Goal: Transaction & Acquisition: Purchase product/service

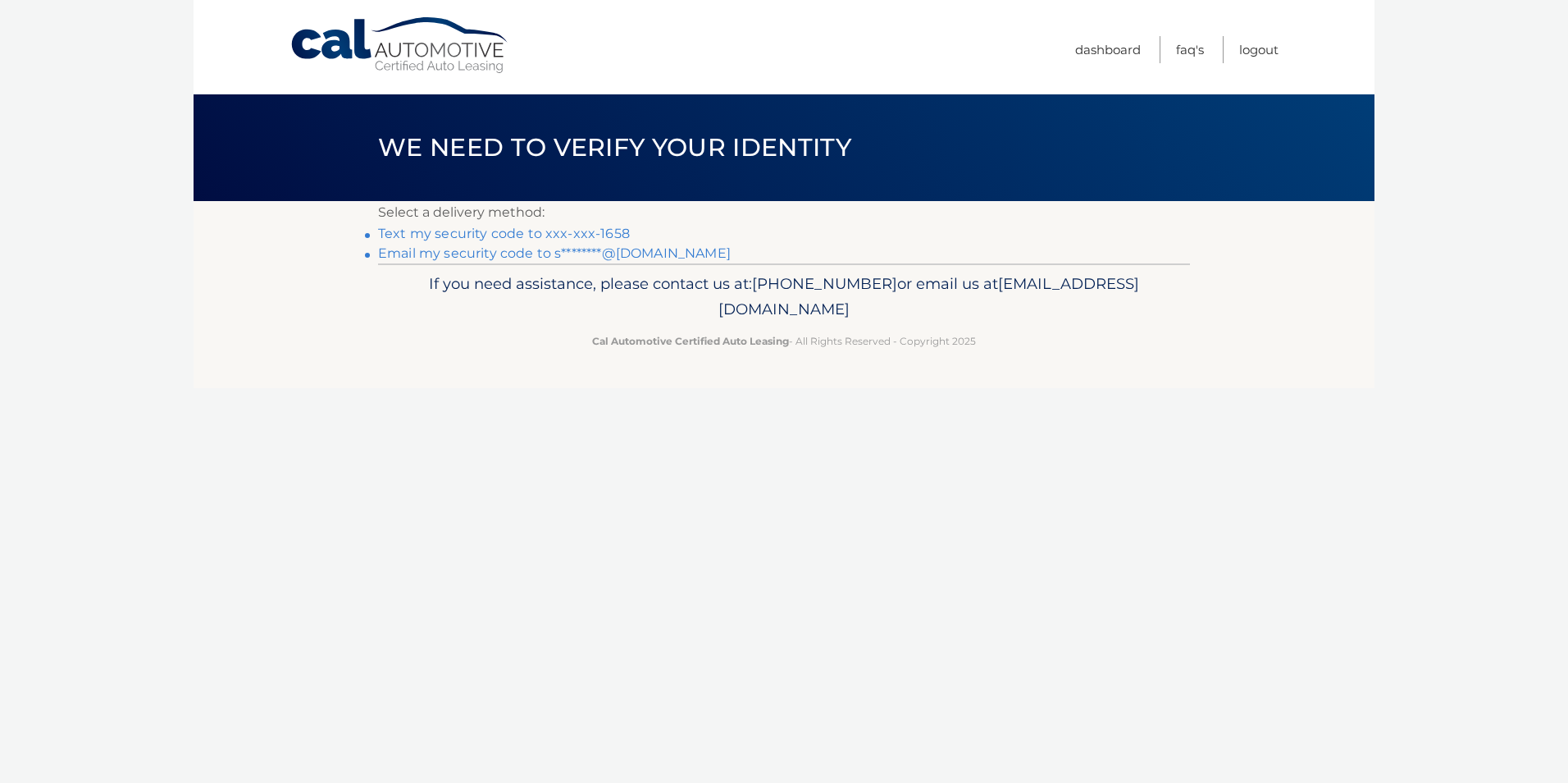
click at [501, 235] on link "Text my security code to xxx-xxx-1658" at bounding box center [503, 233] width 252 height 15
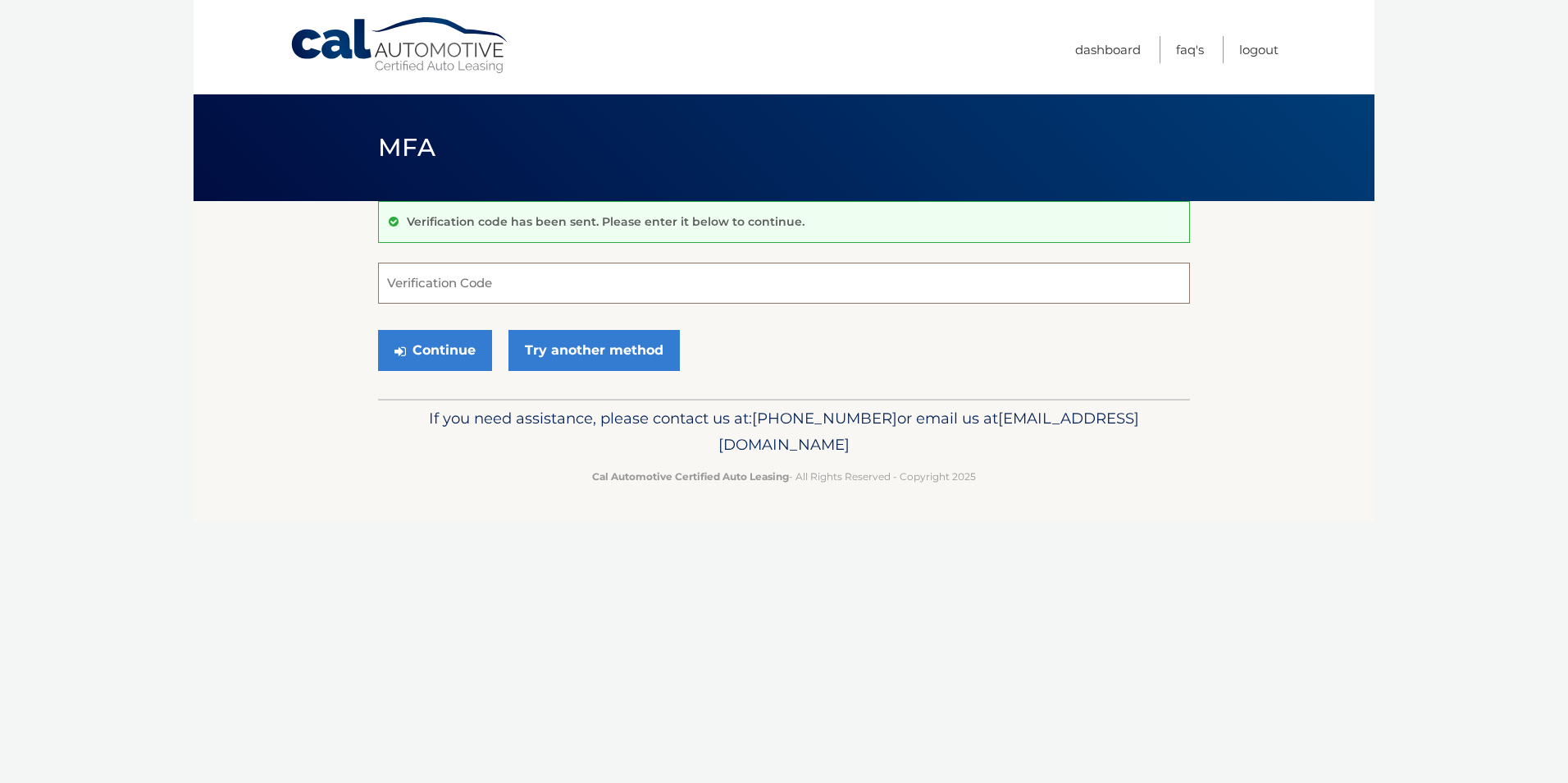
click at [498, 289] on input "Verification Code" at bounding box center [784, 282] width 812 height 41
type input "014720"
click at [418, 343] on button "Continue" at bounding box center [435, 350] width 114 height 41
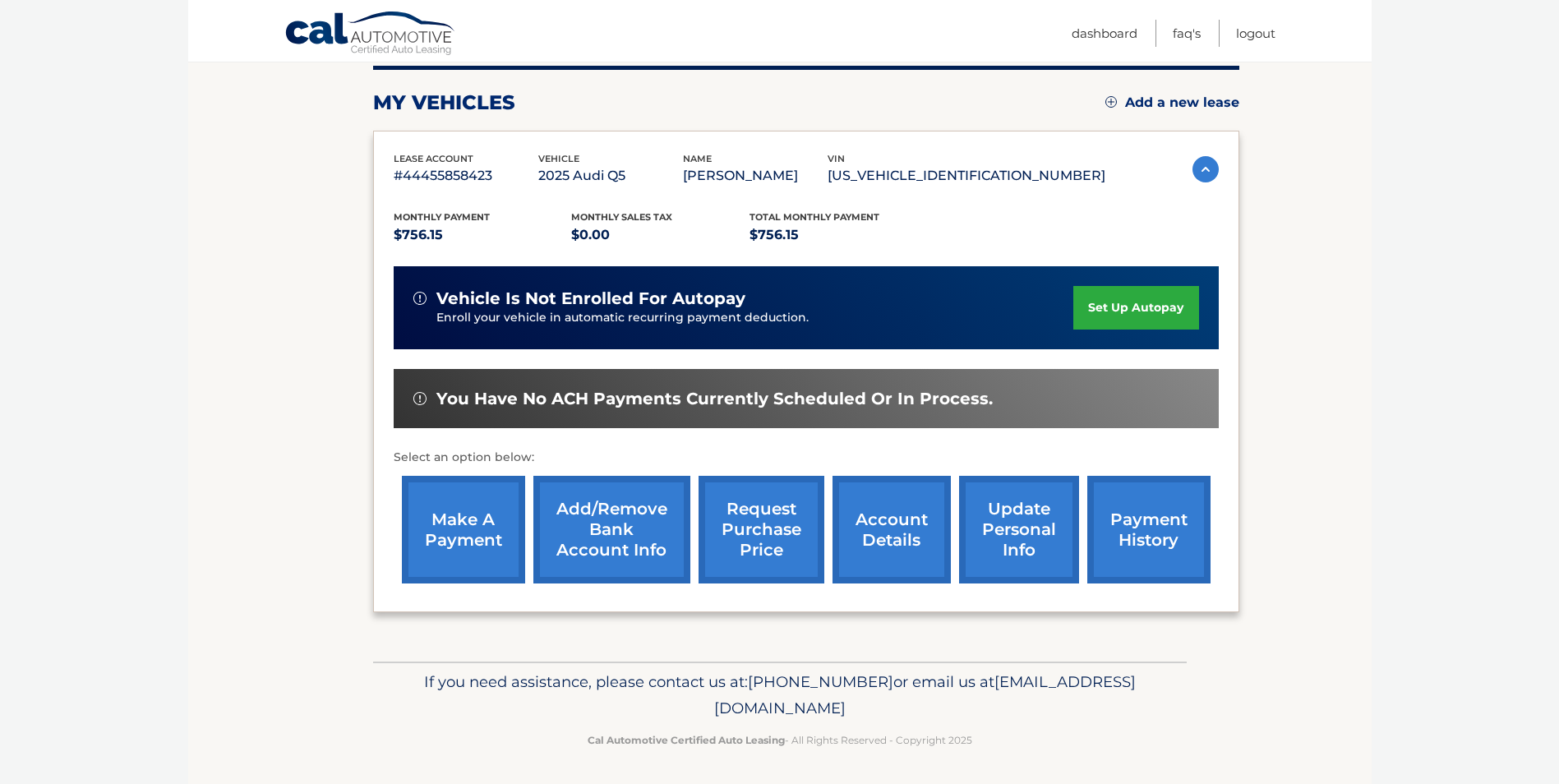
scroll to position [212, 0]
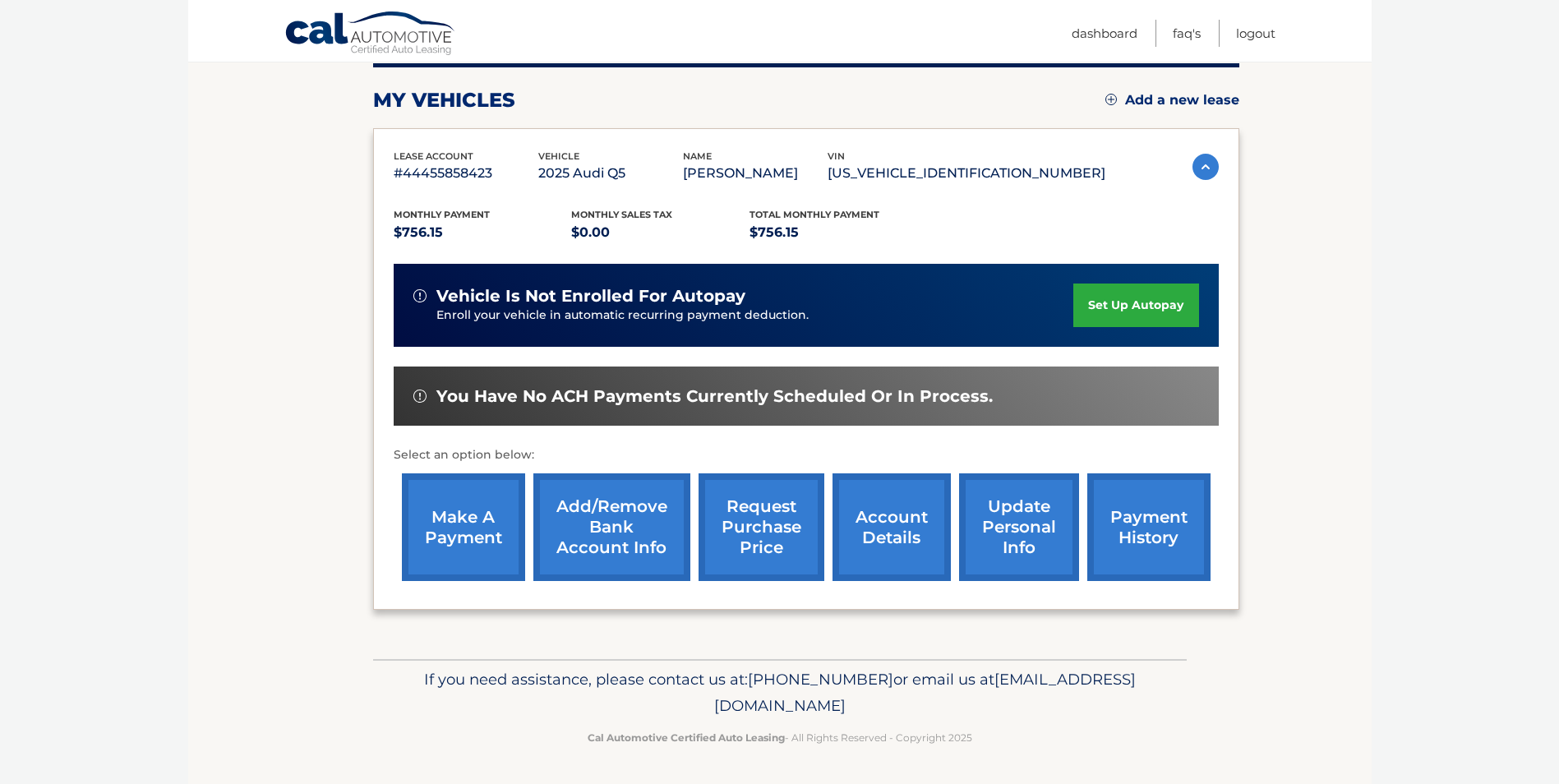
click at [466, 514] on link "make a payment" at bounding box center [464, 527] width 123 height 108
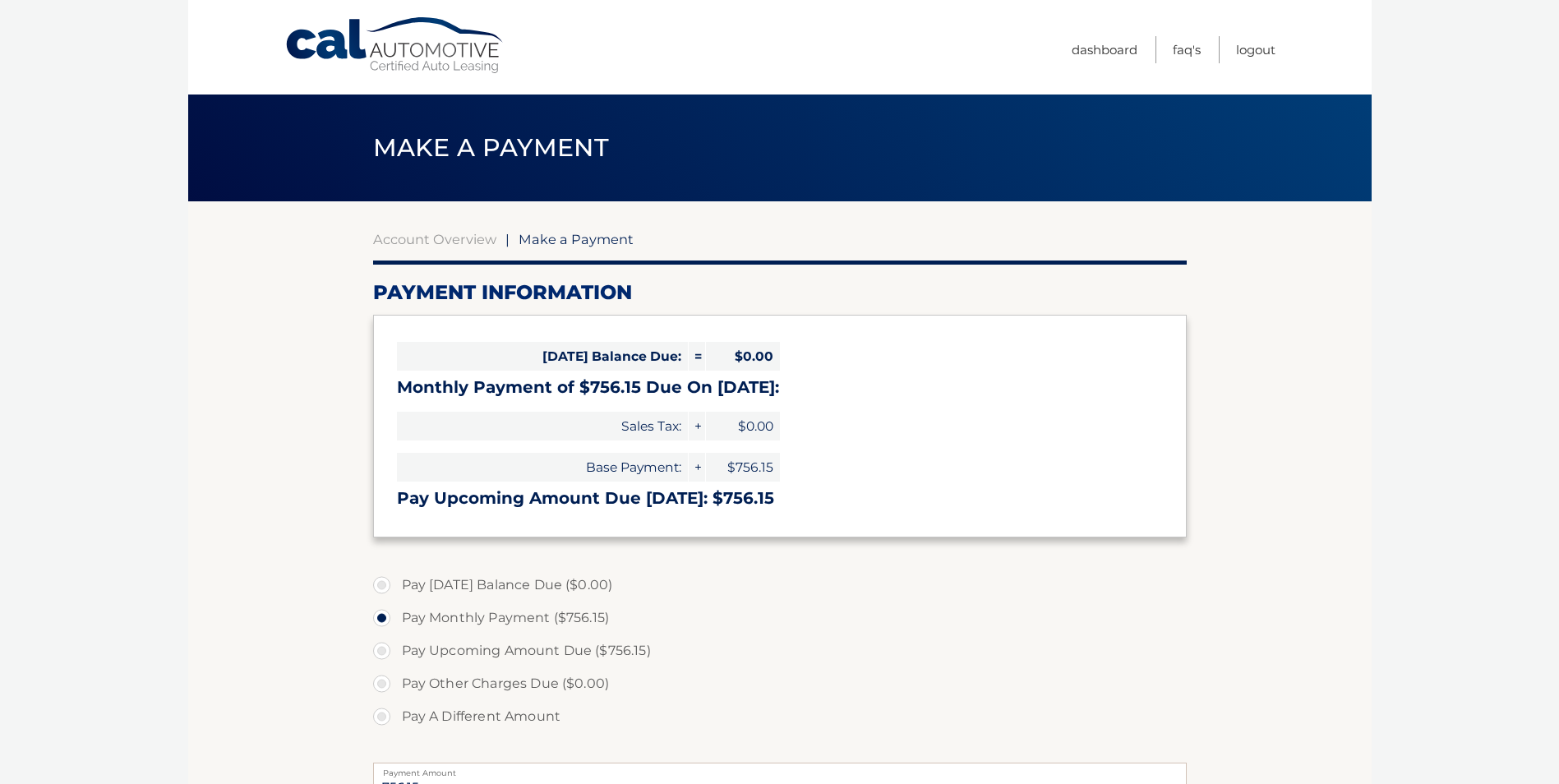
select select "ZDY4NjI4NjUtZjg2Ny00N2ZjLWJiZTQtMjczY2NjOWM2Yjc5"
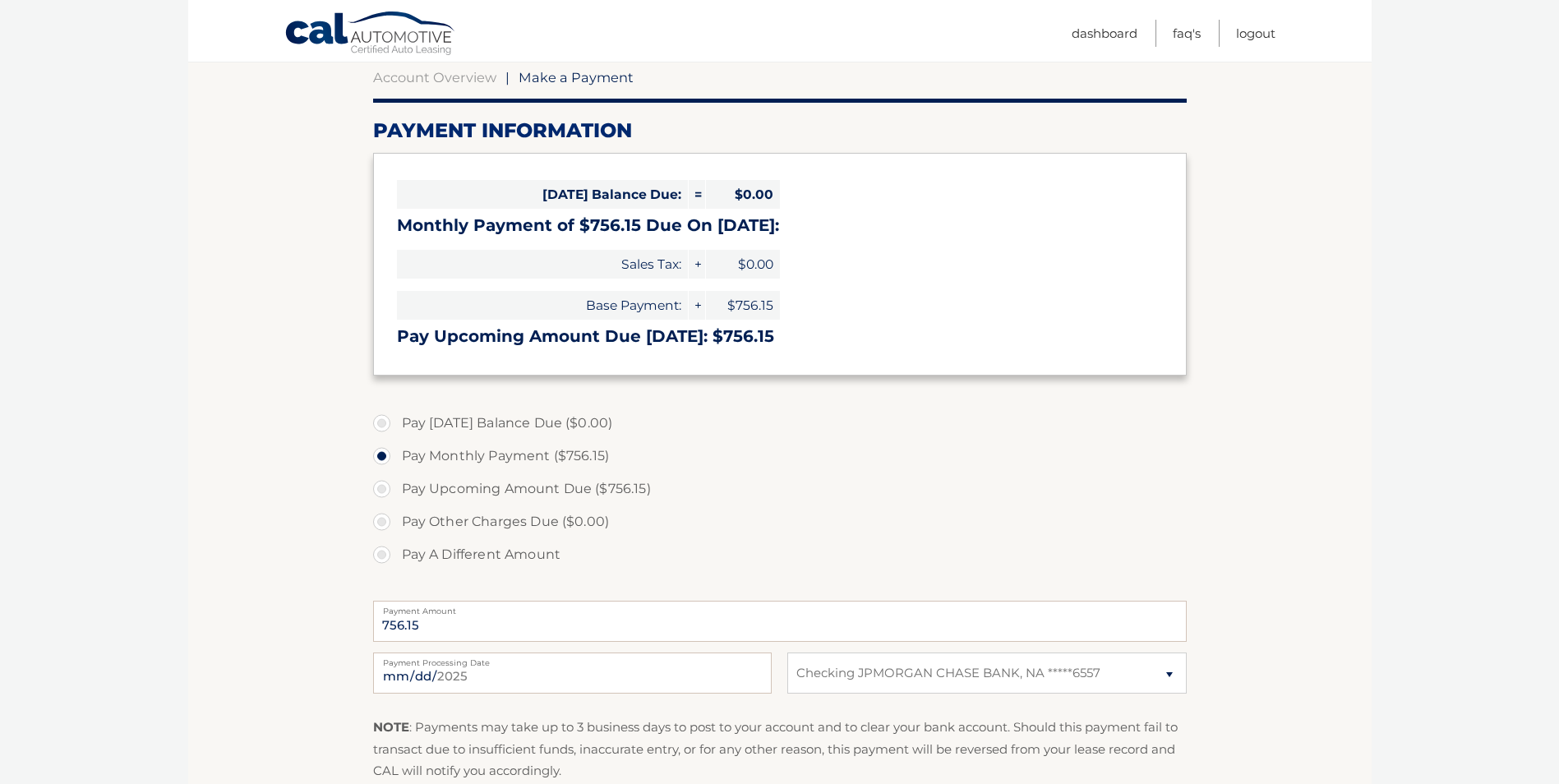
scroll to position [164, 0]
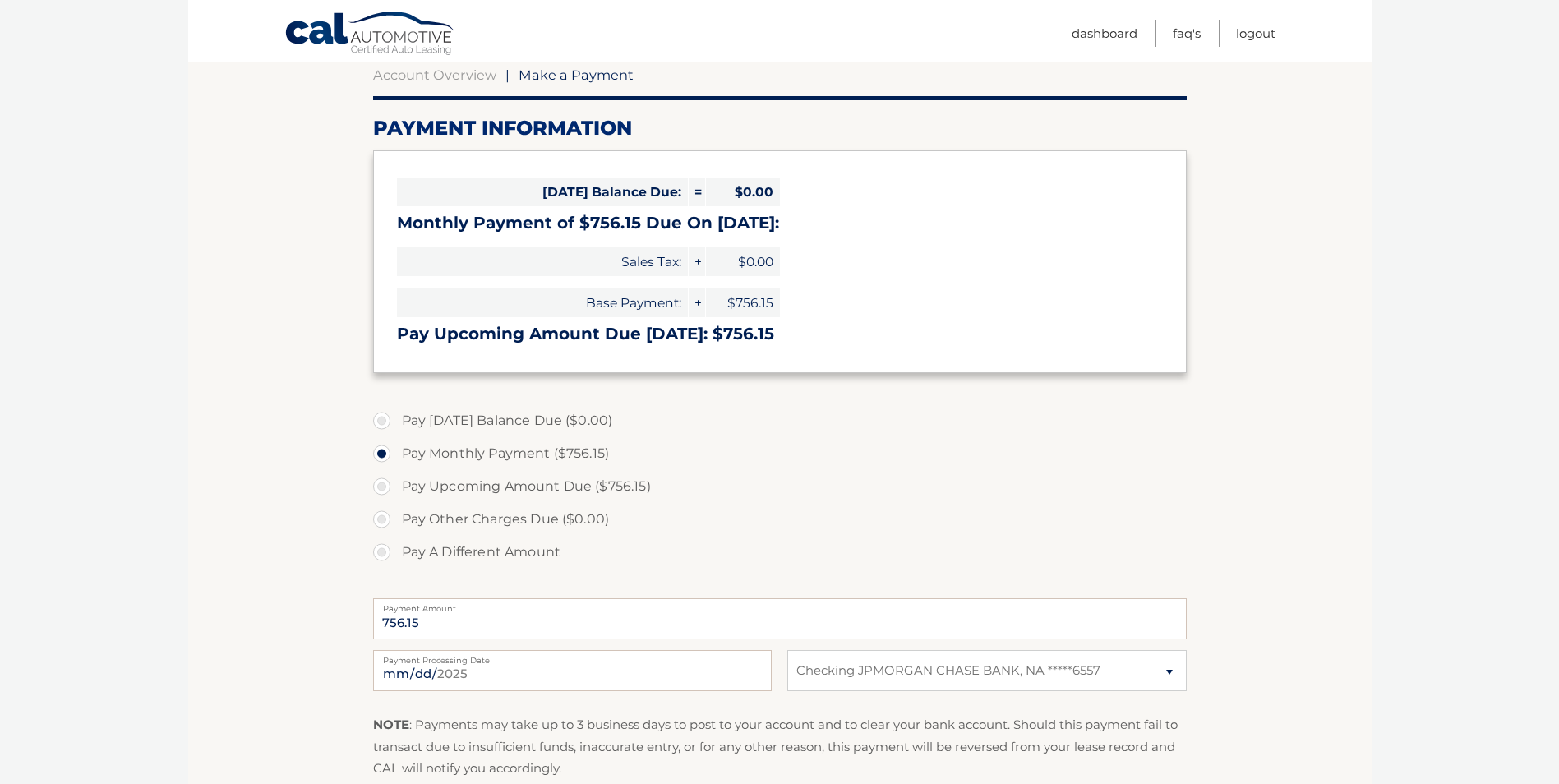
click at [385, 483] on label "Pay Upcoming Amount Due ($756.15)" at bounding box center [780, 486] width 813 height 33
click at [385, 483] on input "Pay Upcoming Amount Due ($756.15)" at bounding box center [388, 483] width 16 height 26
radio input "true"
click at [534, 669] on input "2025-10-01" at bounding box center [573, 670] width 399 height 41
type input "2025-10-14"
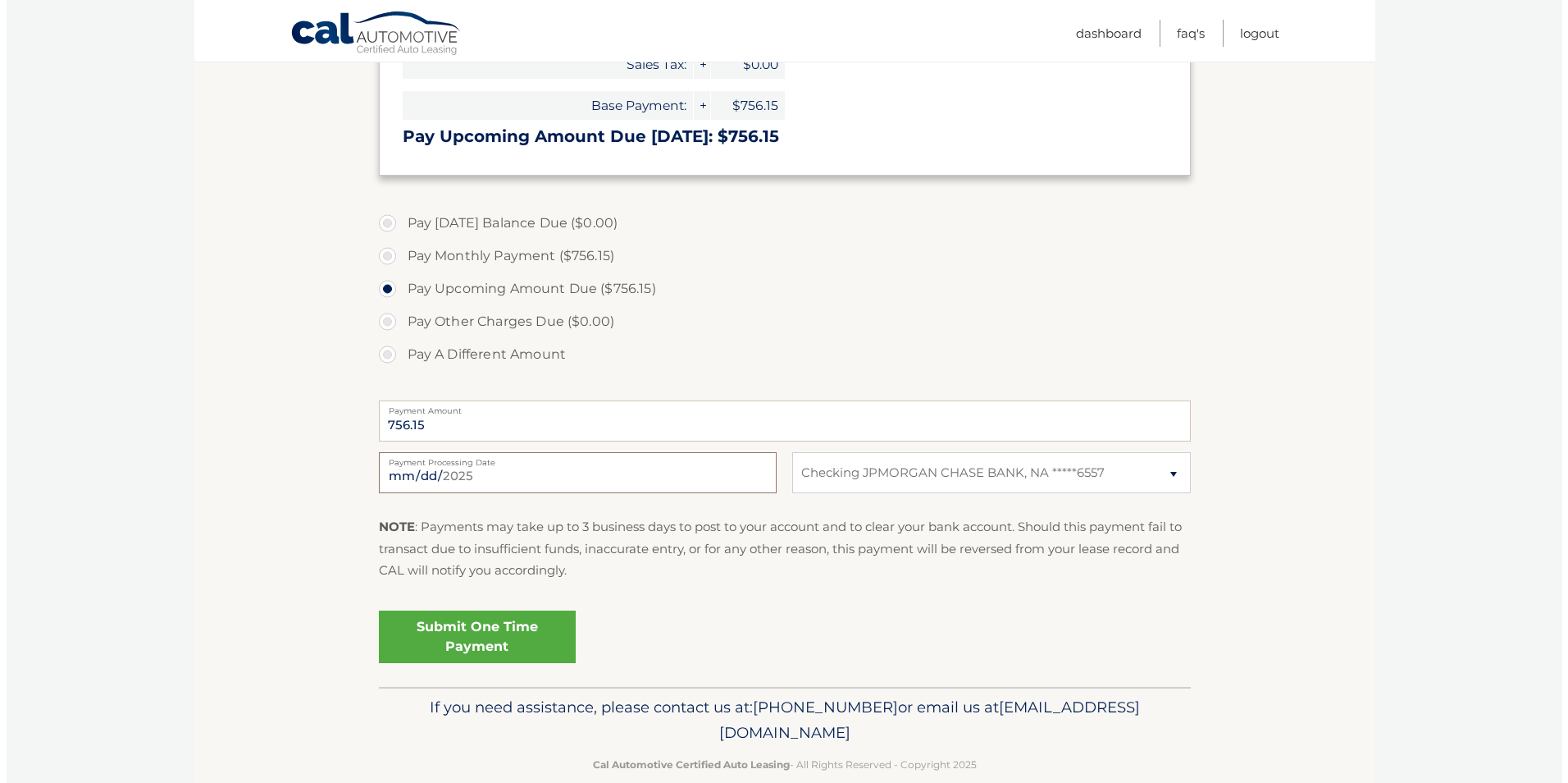
scroll to position [390, 0]
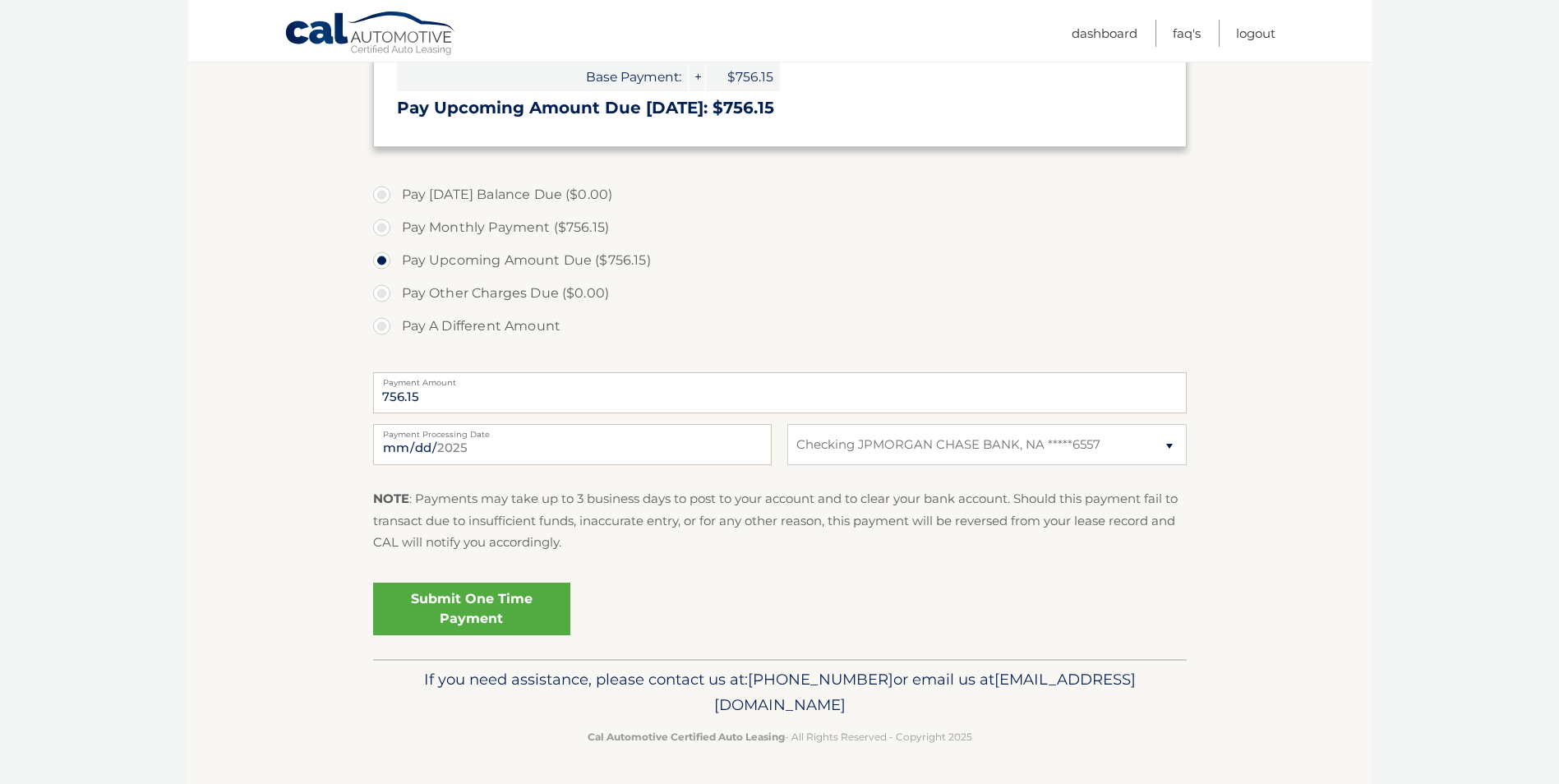
click at [472, 606] on link "Submit One Time Payment" at bounding box center [472, 608] width 197 height 53
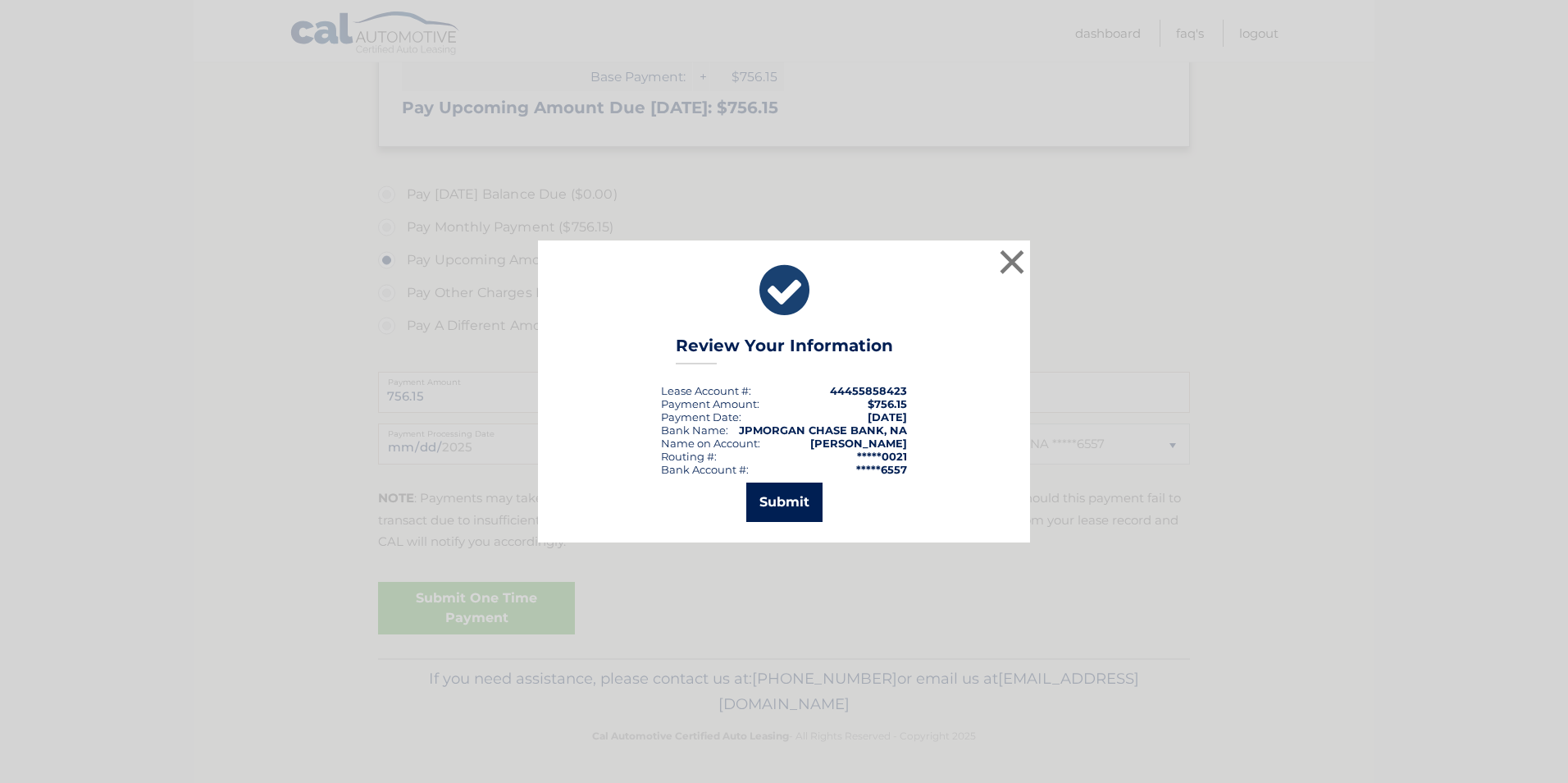
click at [797, 499] on button "Submit" at bounding box center [784, 503] width 76 height 40
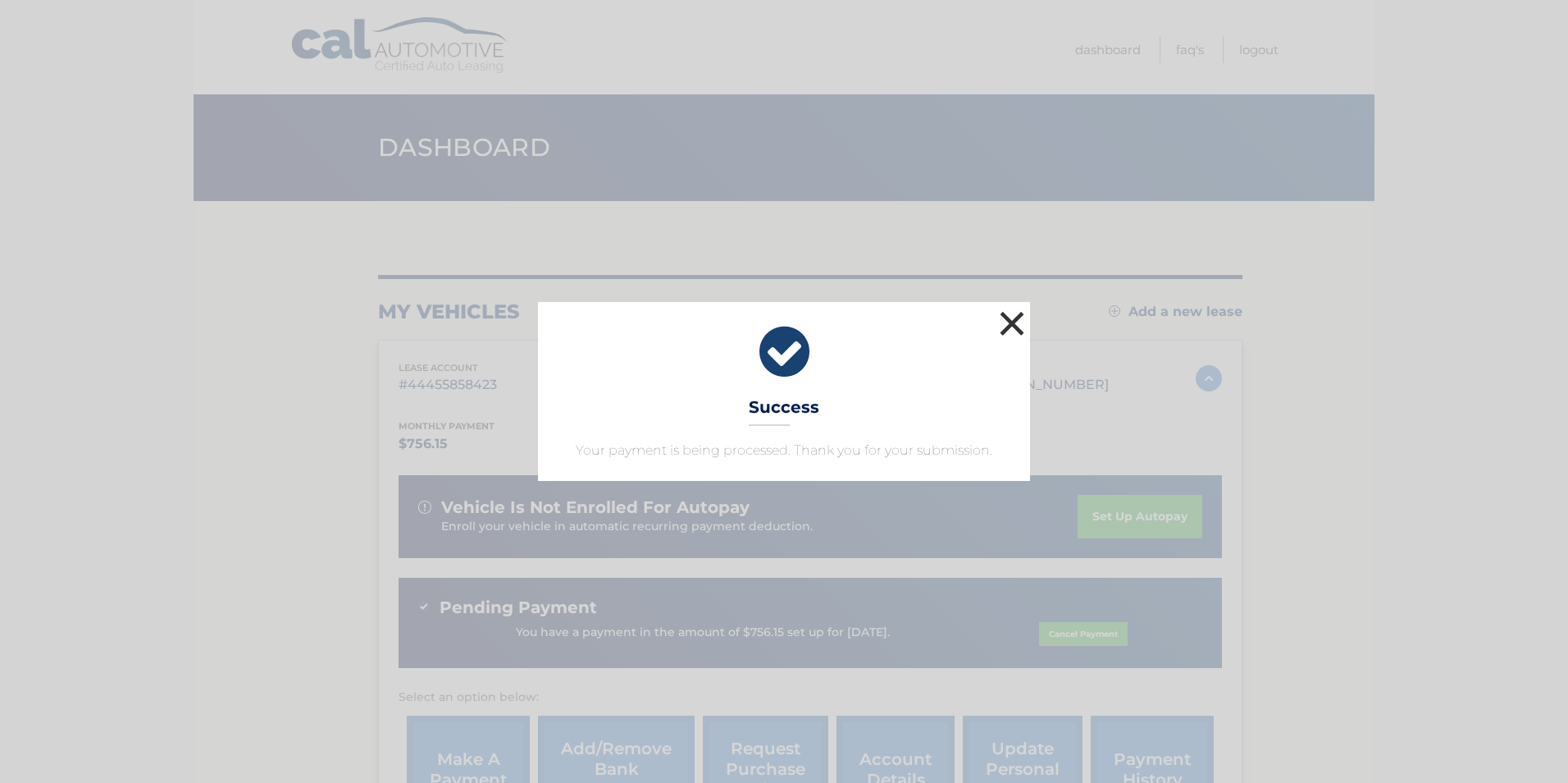
click at [1019, 322] on button "×" at bounding box center [1012, 323] width 33 height 33
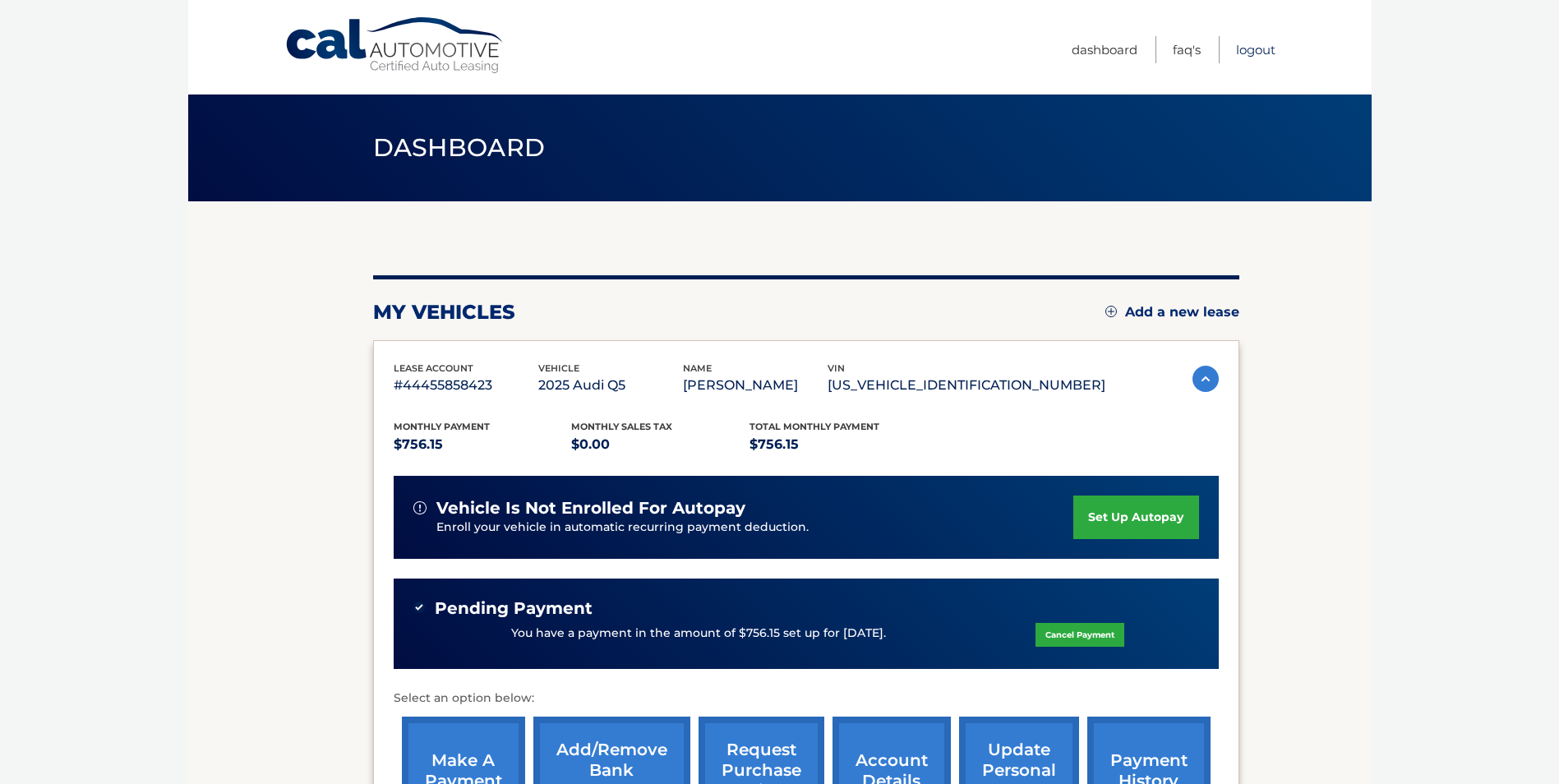
click at [1262, 45] on link "Logout" at bounding box center [1256, 50] width 40 height 27
